Goal: Task Accomplishment & Management: Manage account settings

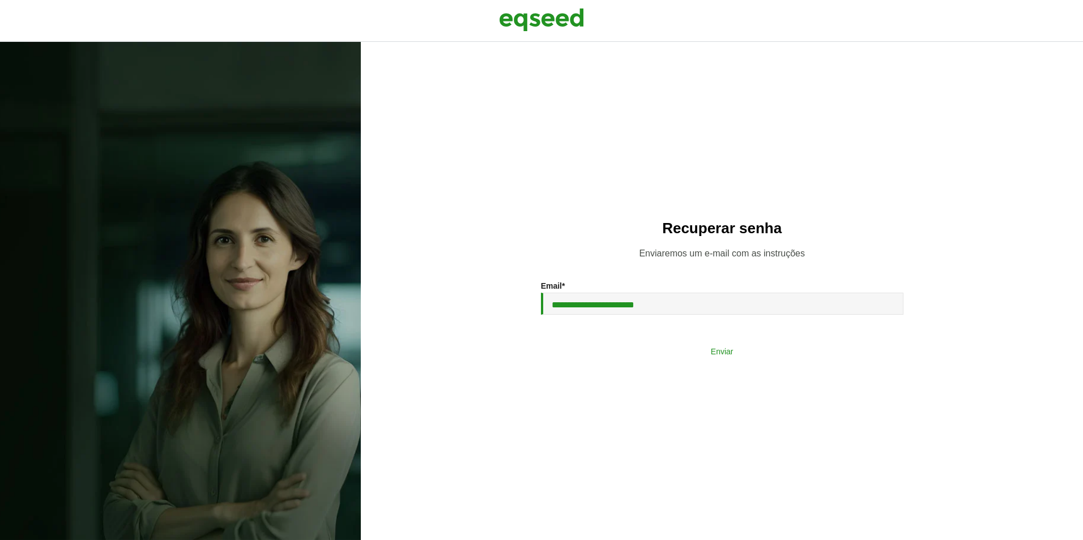
click at [750, 354] on button "Enviar" at bounding box center [722, 351] width 295 height 22
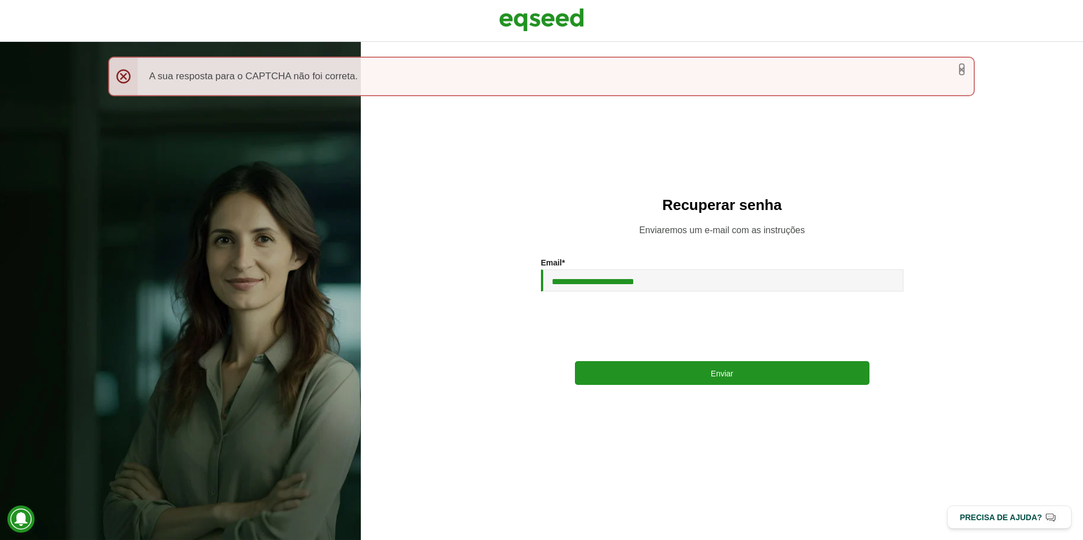
click at [963, 74] on link "×" at bounding box center [961, 69] width 7 height 12
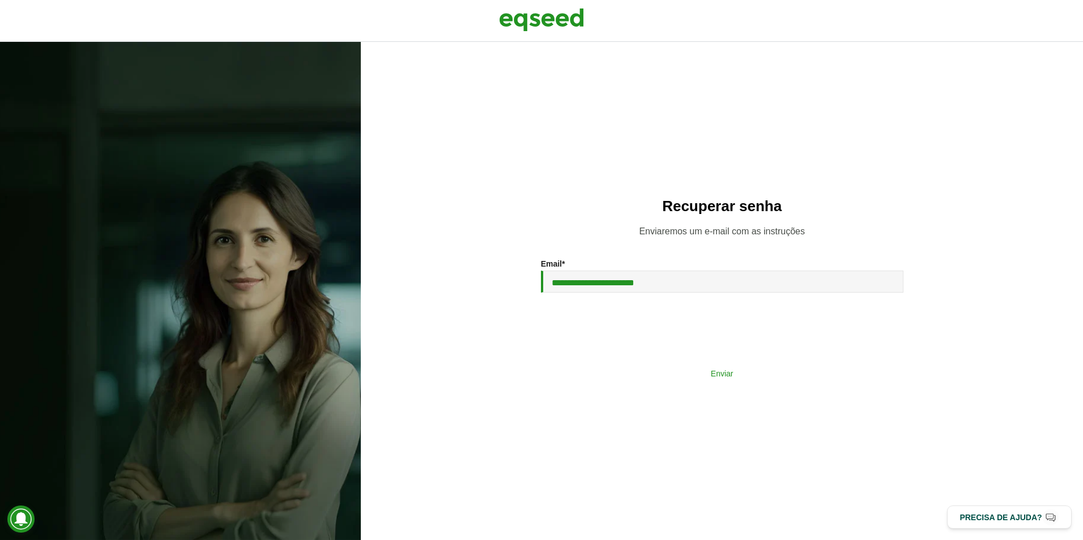
click at [723, 377] on button "Enviar" at bounding box center [722, 373] width 295 height 22
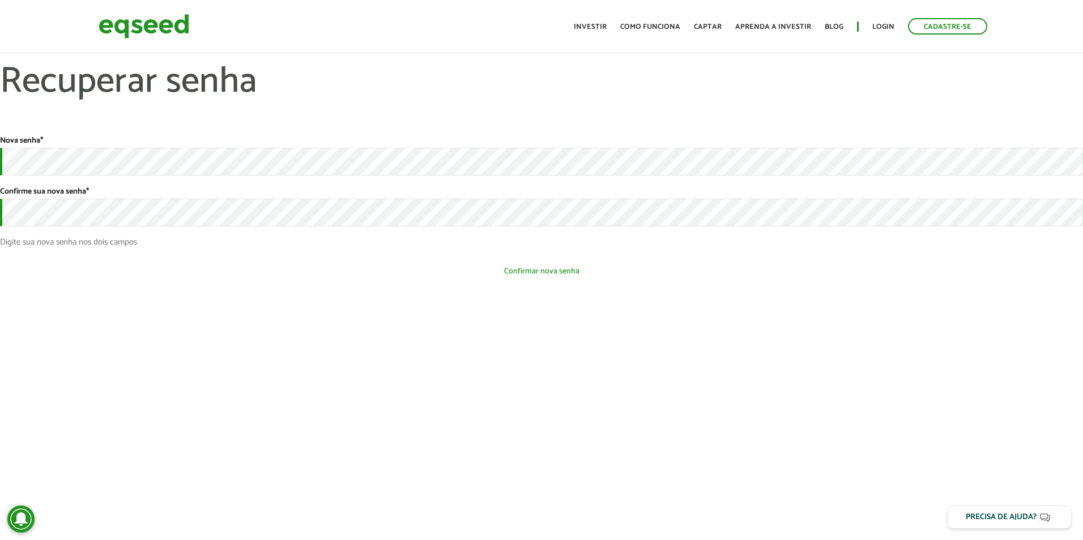
click at [505, 283] on section "Nova senha * Confirme sua nova senha * Digite sua nova senha nos dois campos Es…" at bounding box center [541, 214] width 1083 height 157
click at [534, 271] on button "Confirmar nova senha" at bounding box center [541, 272] width 1083 height 22
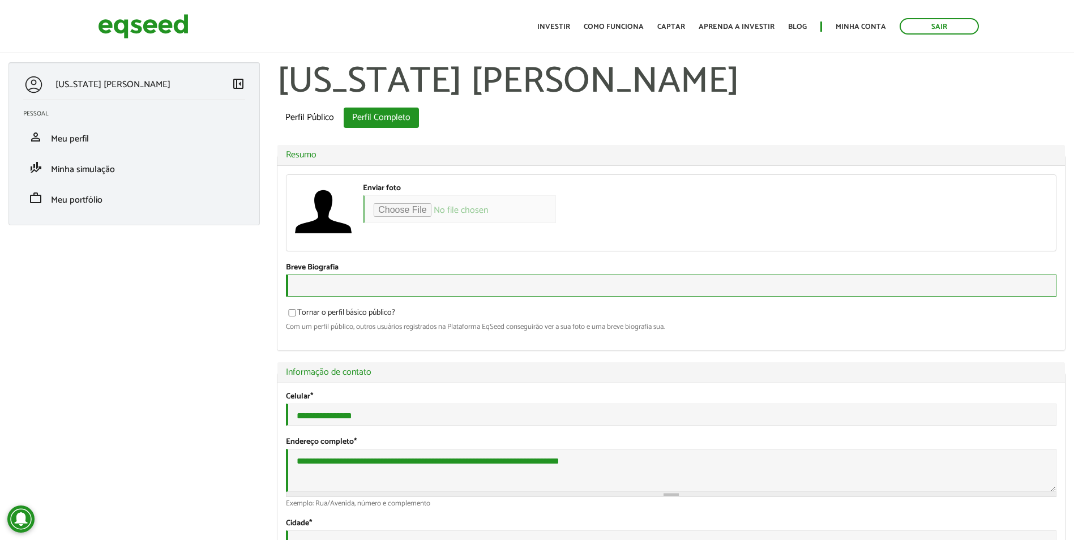
click at [445, 295] on input "Breve Biografia" at bounding box center [671, 286] width 771 height 22
type input "****"
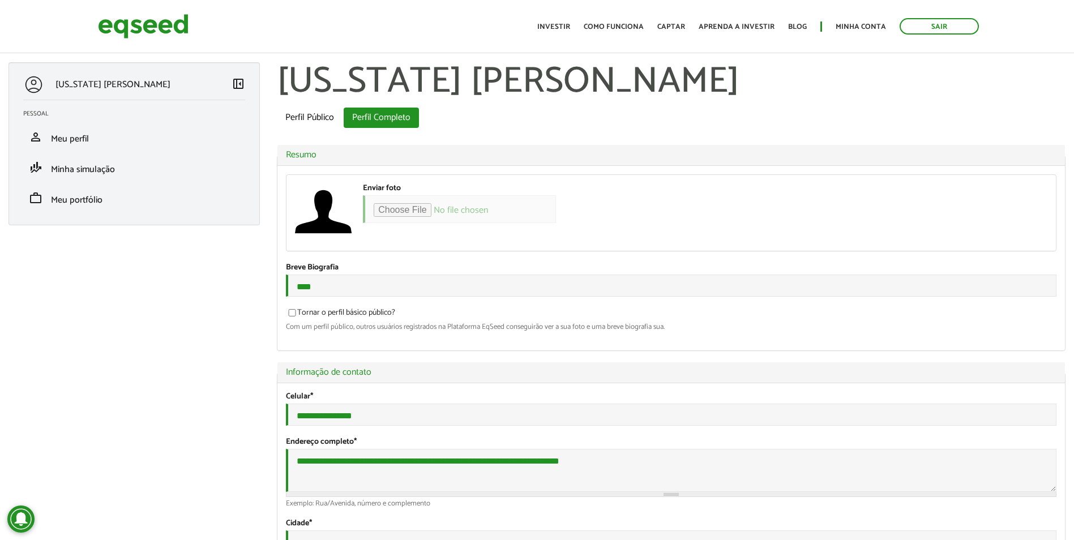
click at [686, 221] on div "Enviar foto Seu rosto virtual ou imagem. Imagens maiores que 1024x1024 pixels s…" at bounding box center [672, 213] width 770 height 76
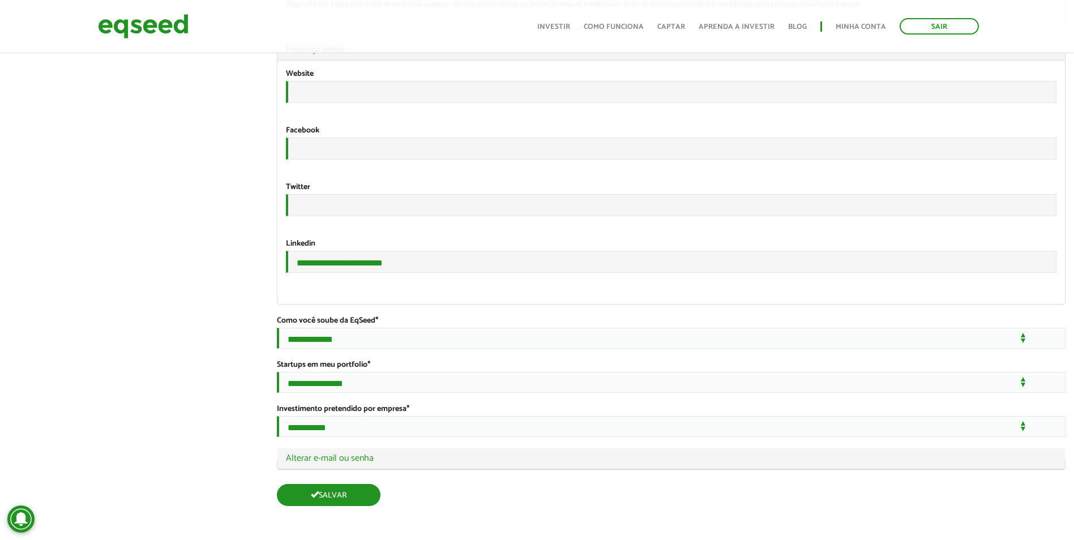
scroll to position [1984, 0]
click at [360, 497] on button "Salvar" at bounding box center [329, 495] width 104 height 22
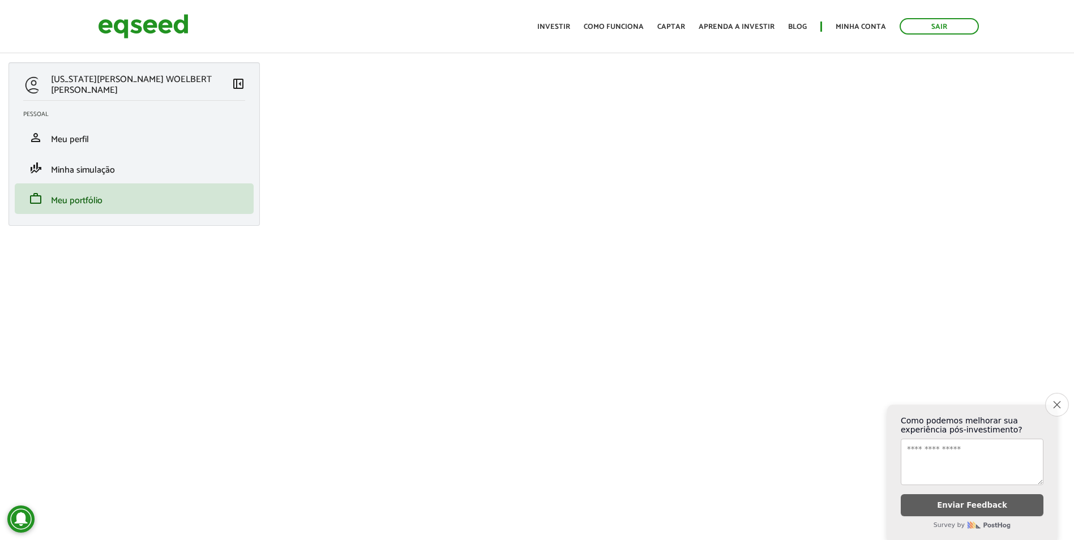
click at [1052, 403] on button "Close survey" at bounding box center [1058, 405] width 24 height 24
